Goal: Task Accomplishment & Management: Manage account settings

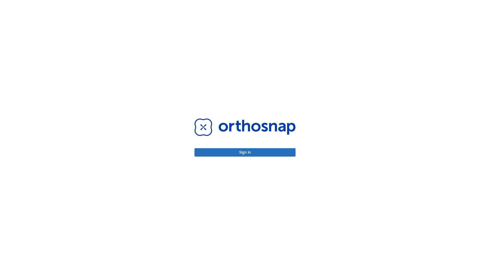
click at [245, 152] on button "Sign in" at bounding box center [244, 152] width 101 height 8
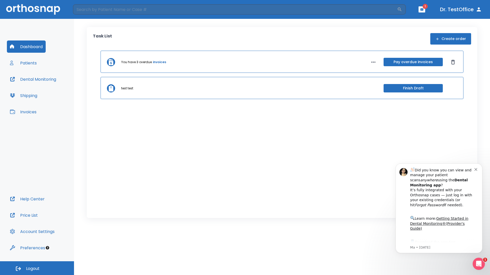
click at [37, 269] on span "Logout" at bounding box center [33, 269] width 14 height 6
